Goal: Task Accomplishment & Management: Manage account settings

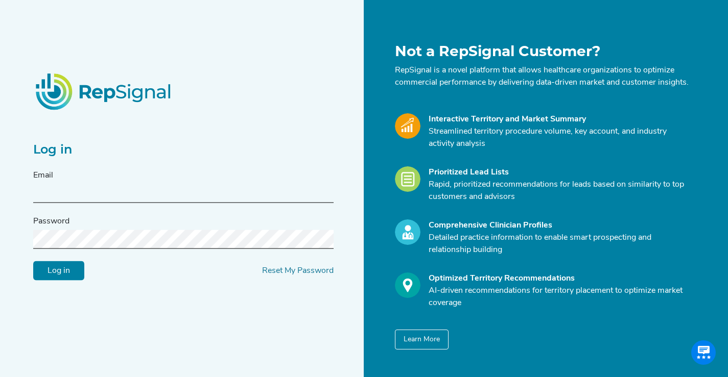
type input "[PERSON_NAME][EMAIL_ADDRESS][DOMAIN_NAME]"
click at [70, 281] on input "Log in" at bounding box center [58, 270] width 51 height 19
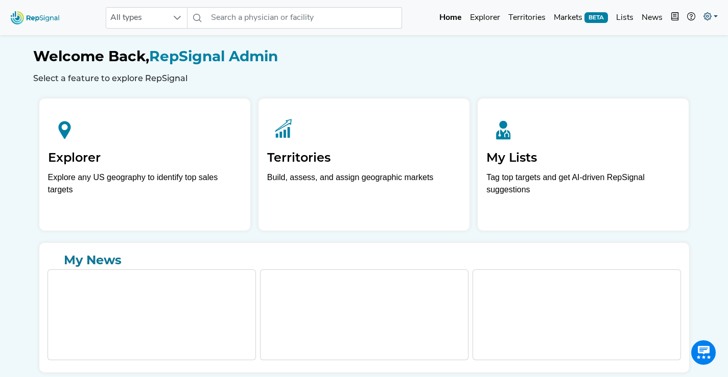
click at [711, 17] on link at bounding box center [710, 18] width 22 height 20
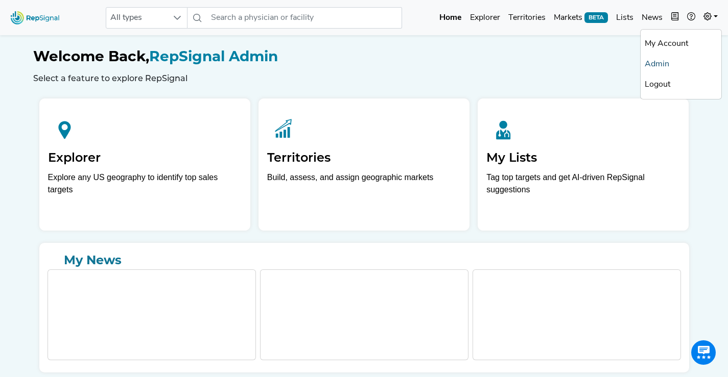
click at [664, 63] on link "Admin" at bounding box center [680, 64] width 81 height 20
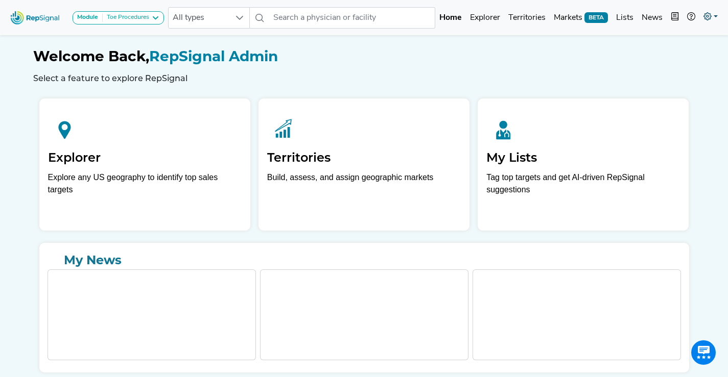
click at [708, 20] on icon at bounding box center [707, 16] width 8 height 8
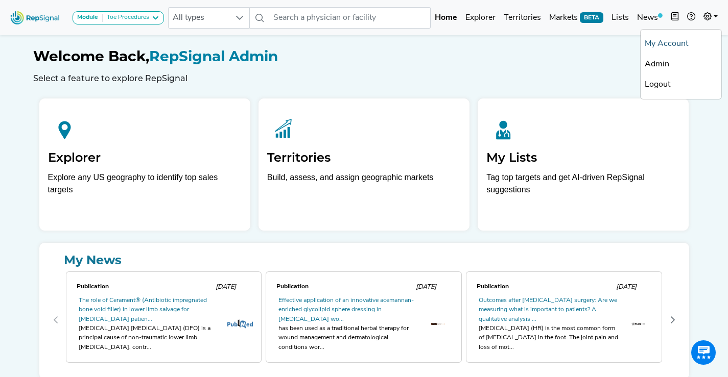
click at [658, 43] on link "My Account" at bounding box center [680, 44] width 81 height 20
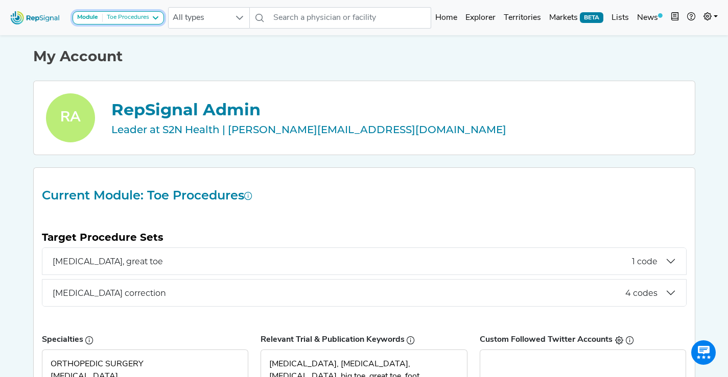
click at [144, 16] on div "Toe Procedures" at bounding box center [126, 18] width 46 height 8
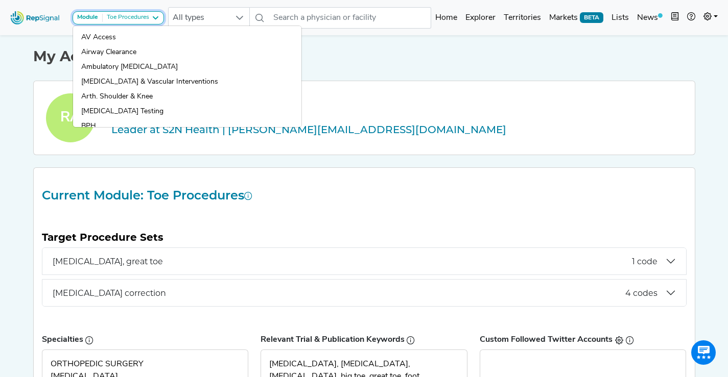
click at [136, 18] on div "Toe Procedures" at bounding box center [126, 18] width 46 height 8
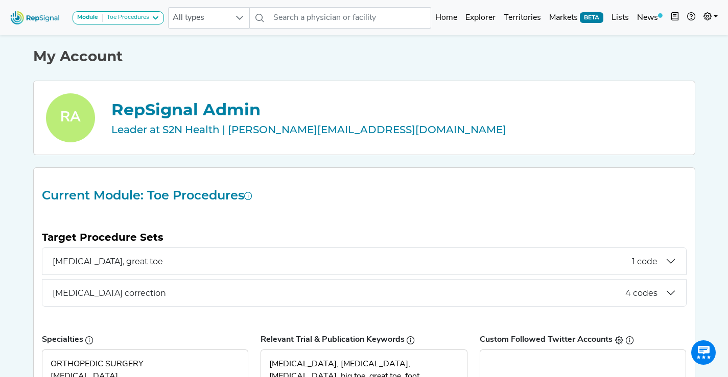
click at [374, 63] on h1 "My Account" at bounding box center [364, 56] width 662 height 17
click at [709, 19] on icon at bounding box center [707, 16] width 8 height 8
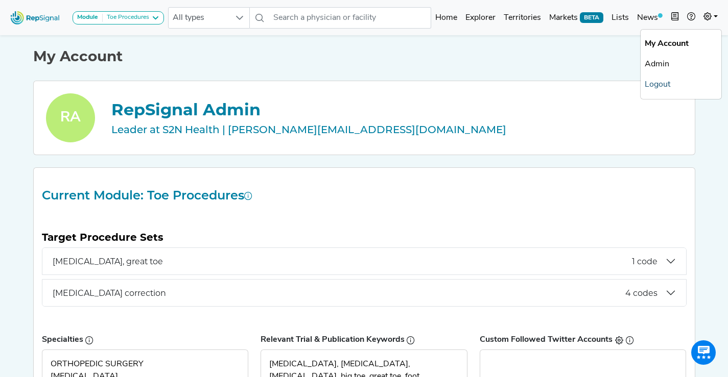
click at [664, 90] on link "Logout" at bounding box center [680, 85] width 81 height 20
